Goal: Communication & Community: Answer question/provide support

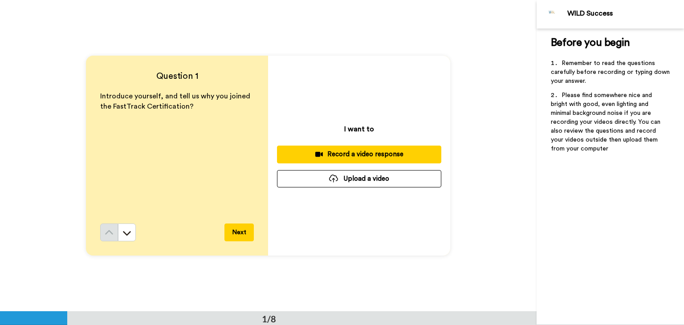
click at [370, 152] on div "Record a video response" at bounding box center [359, 154] width 150 height 9
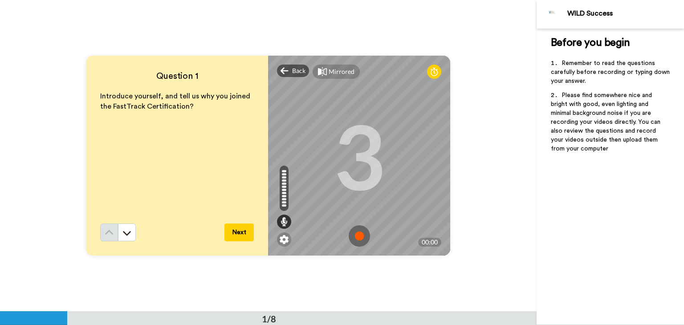
click at [355, 238] on img at bounding box center [359, 235] width 21 height 21
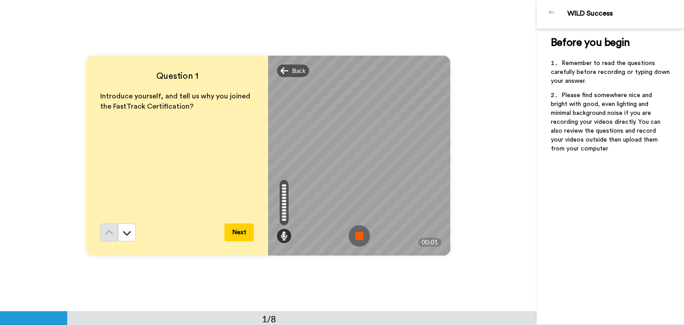
click at [355, 238] on img at bounding box center [359, 235] width 21 height 21
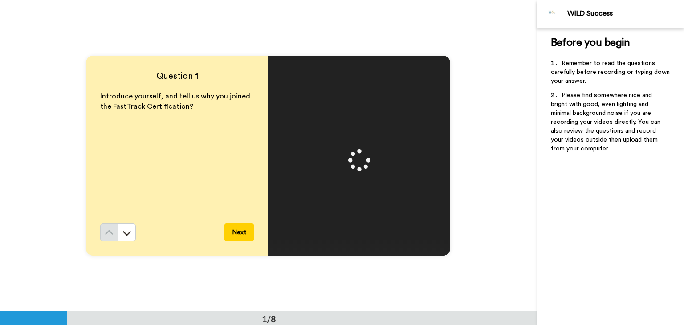
click at [282, 63] on div at bounding box center [359, 156] width 182 height 200
click at [123, 230] on icon at bounding box center [126, 232] width 9 height 9
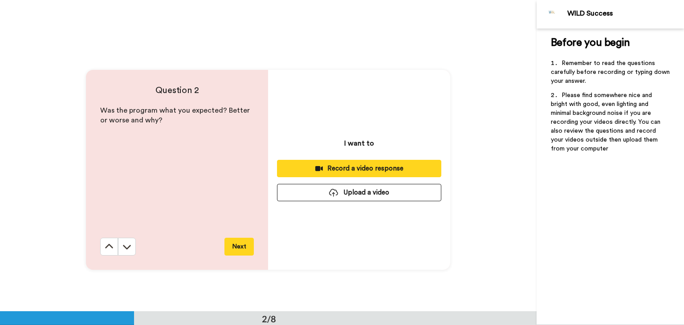
scroll to position [311, 0]
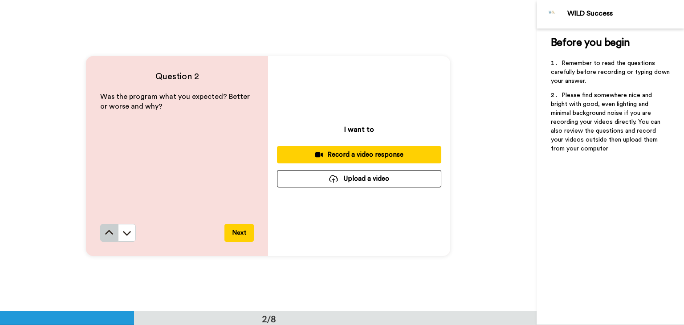
click at [105, 235] on icon at bounding box center [109, 232] width 9 height 9
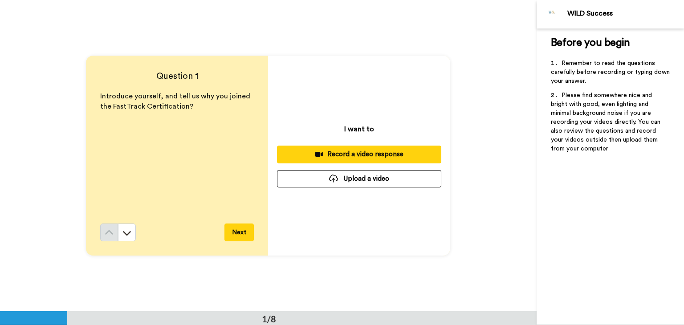
scroll to position [0, 0]
click at [354, 155] on div "Record a video response" at bounding box center [359, 154] width 150 height 9
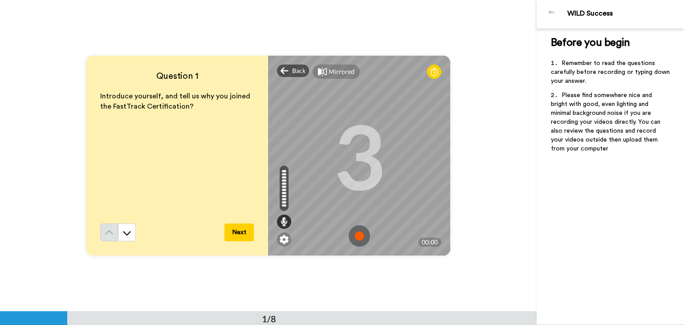
click at [354, 234] on img at bounding box center [359, 235] width 21 height 21
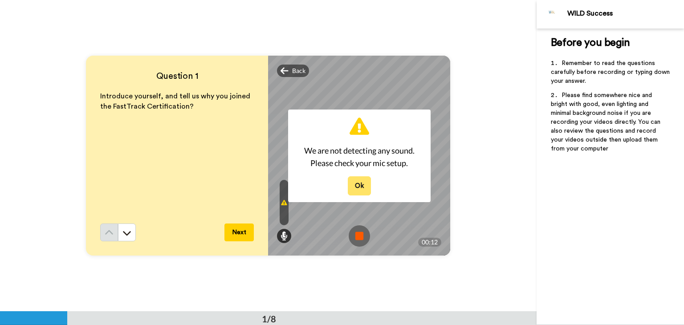
click at [358, 186] on button "Ok" at bounding box center [359, 185] width 23 height 19
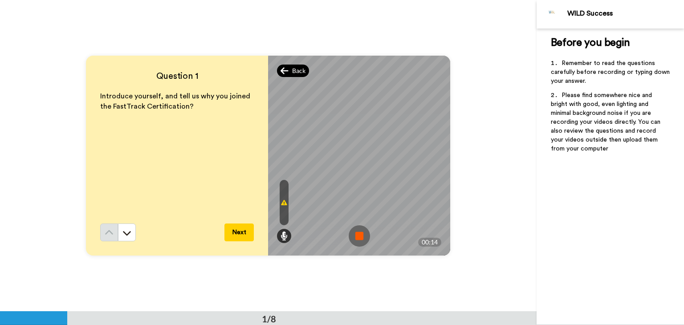
click at [285, 69] on icon at bounding box center [284, 70] width 8 height 9
